Goal: Task Accomplishment & Management: Use online tool/utility

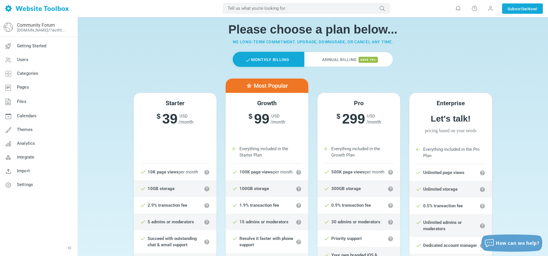
scroll to position [15, 0]
click at [269, 59] on label "Monthly Billing" at bounding box center [268, 59] width 71 height 15
click at [333, 60] on label "Annual Billing save 15%" at bounding box center [348, 59] width 89 height 15
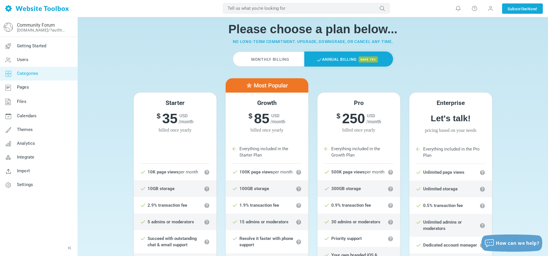
click at [34, 76] on span "Categories" at bounding box center [28, 73] width 22 height 5
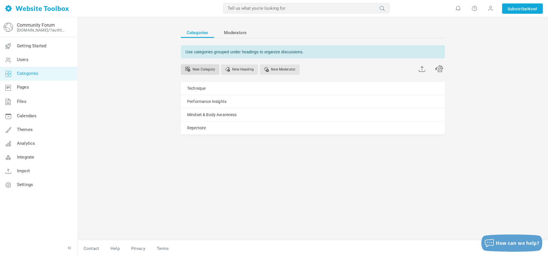
click at [202, 69] on link "New Category" at bounding box center [200, 69] width 38 height 11
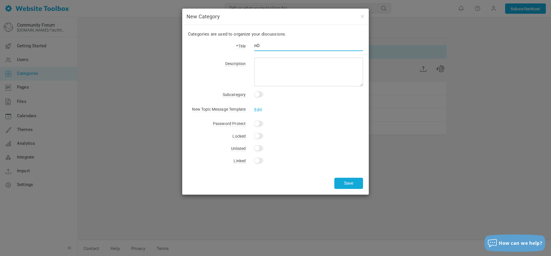
type input "n"
type input "Nosey neighbors"
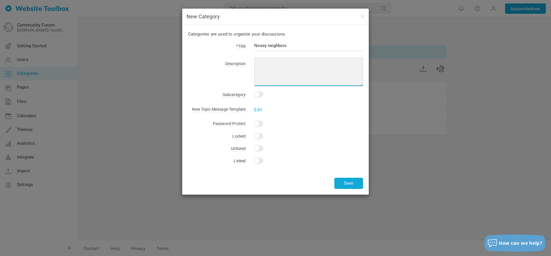
click at [270, 71] on textarea at bounding box center [308, 72] width 109 height 29
type textarea "How to deal with the pesky"
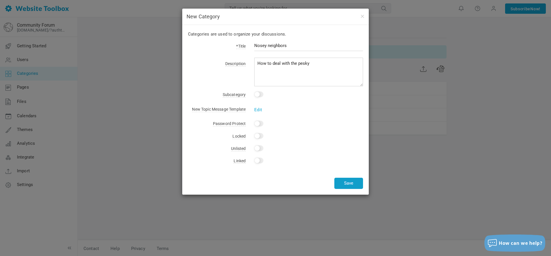
click at [351, 182] on button "Save" at bounding box center [348, 183] width 29 height 11
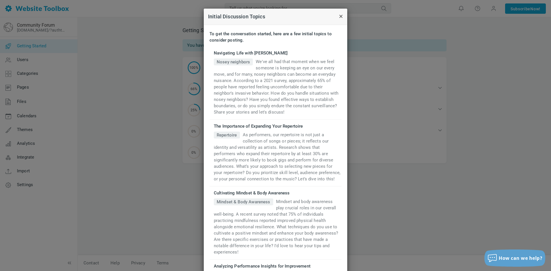
click at [343, 16] on button "button" at bounding box center [343, 16] width 0 height 6
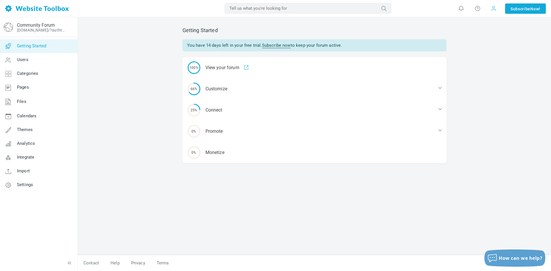
click at [493, 9] on span at bounding box center [494, 8] width 6 height 6
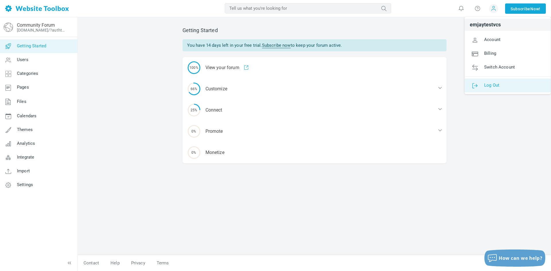
click at [492, 86] on span "Log Out" at bounding box center [491, 84] width 15 height 5
